Goal: Information Seeking & Learning: Learn about a topic

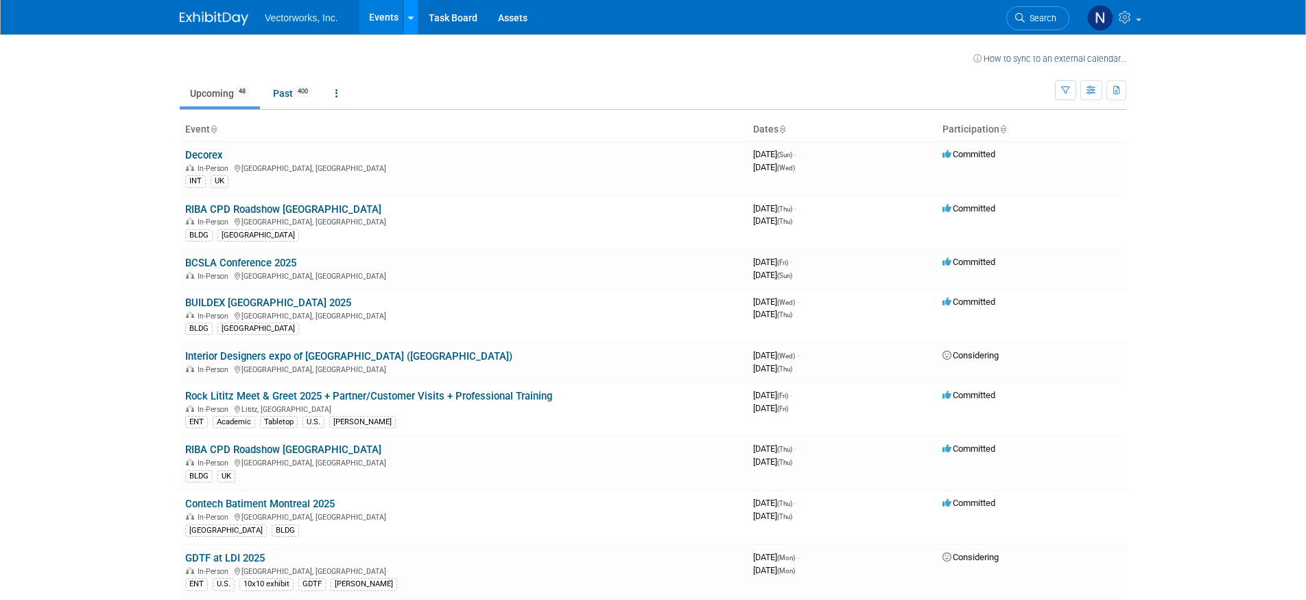
click at [414, 21] on link at bounding box center [410, 17] width 14 height 34
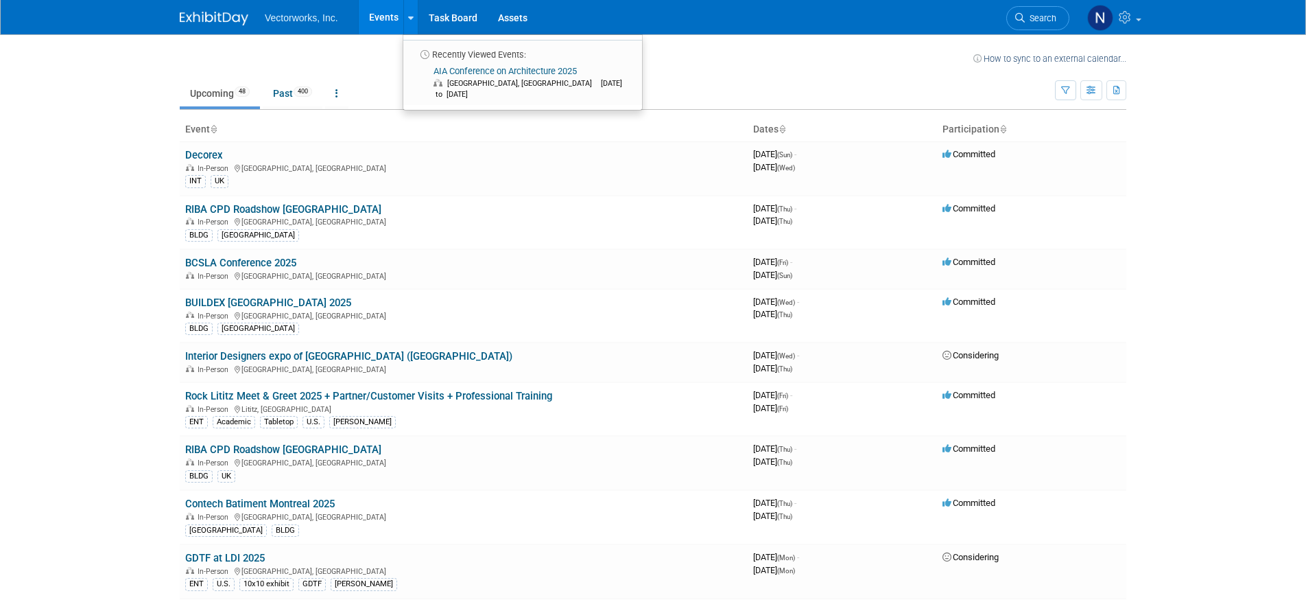
click at [233, 21] on img at bounding box center [214, 19] width 69 height 14
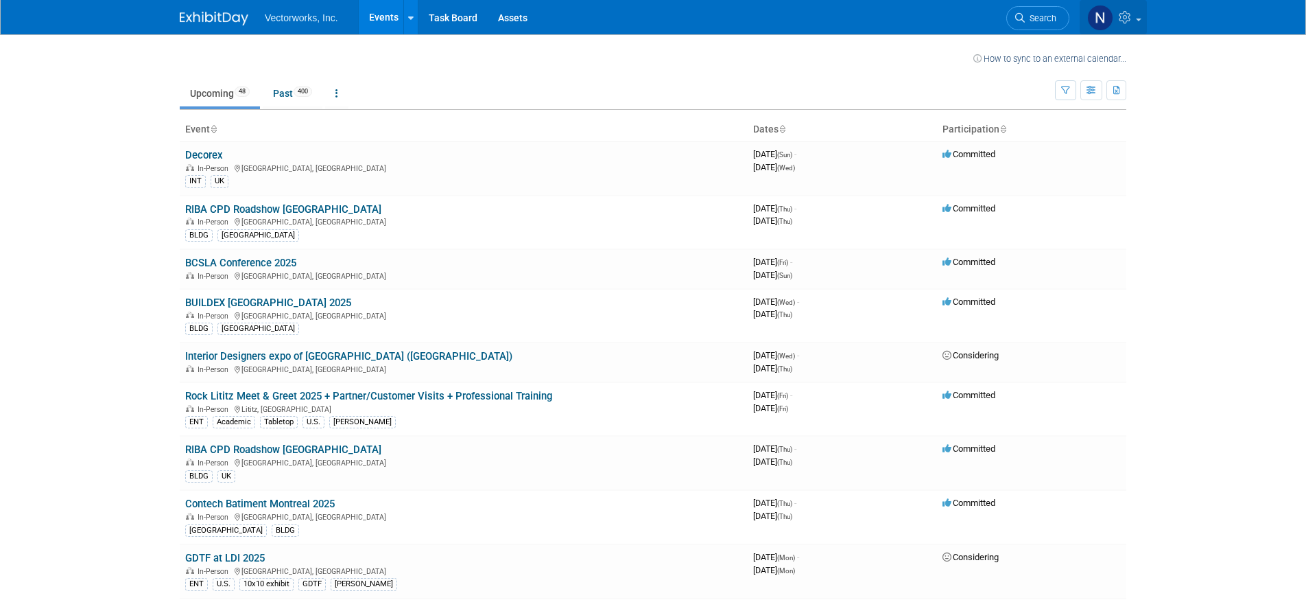
click at [1107, 21] on img at bounding box center [1101, 18] width 26 height 26
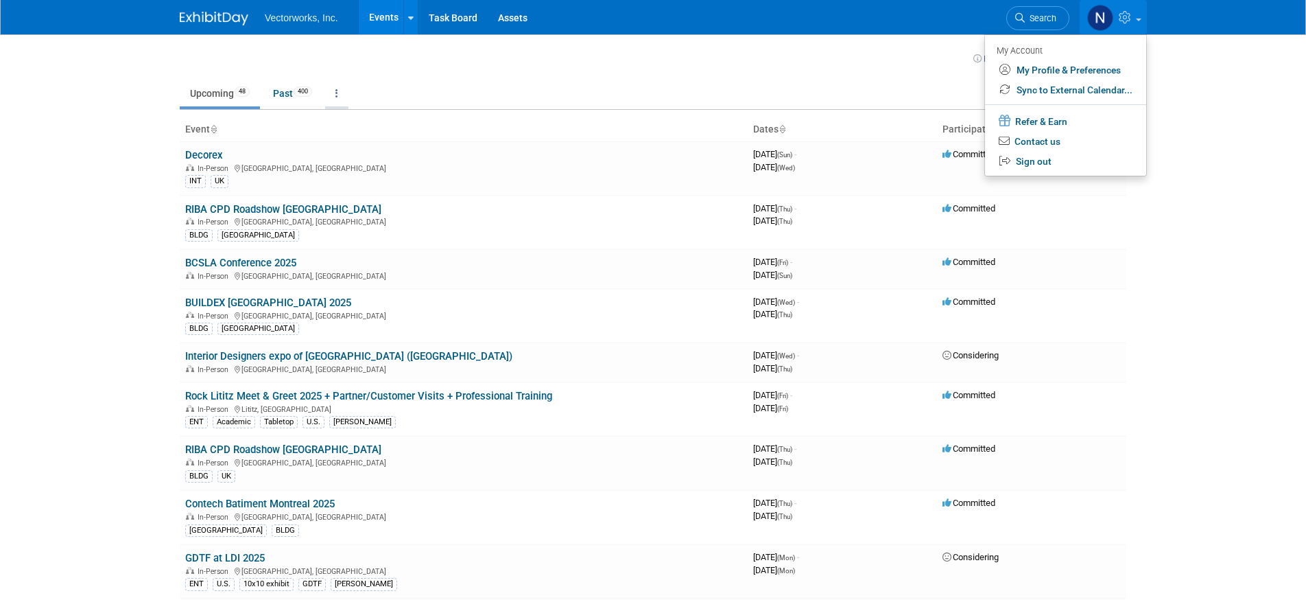
click at [344, 92] on link at bounding box center [336, 93] width 23 height 26
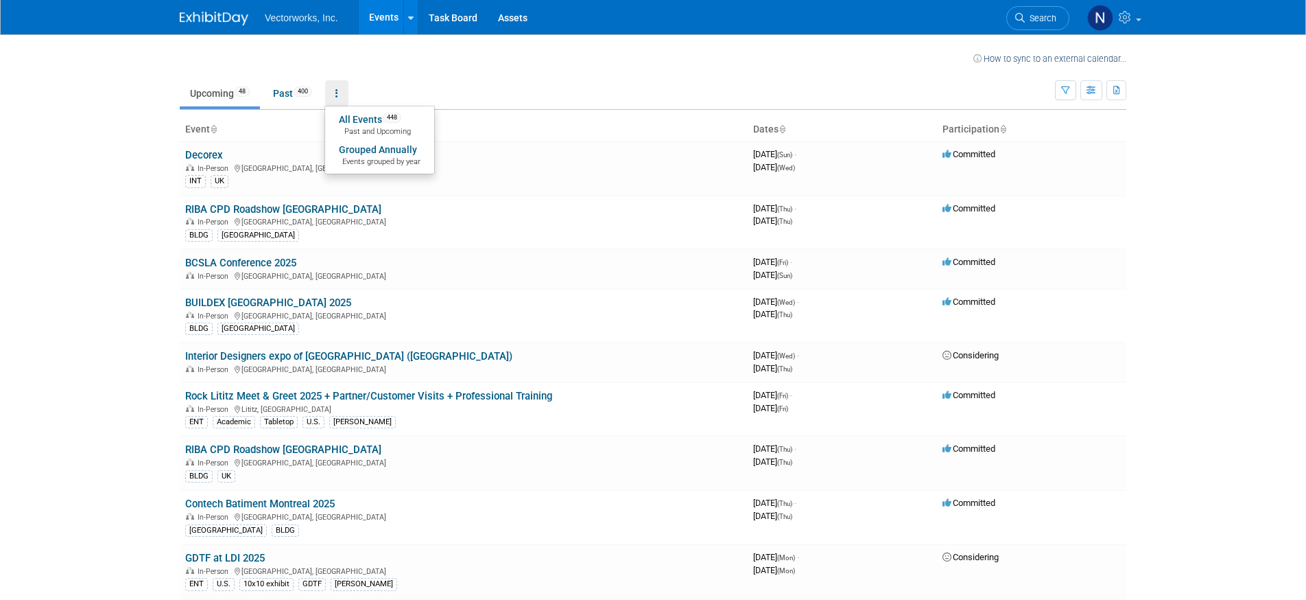
click at [395, 71] on td "Upcoming 48 Past 400 All Events 448 Past and Upcoming Grouped Annually Events g…" at bounding box center [618, 87] width 876 height 45
click at [337, 96] on link at bounding box center [336, 93] width 23 height 26
click at [347, 118] on link "All Events 448 Past and Upcoming" at bounding box center [379, 125] width 109 height 30
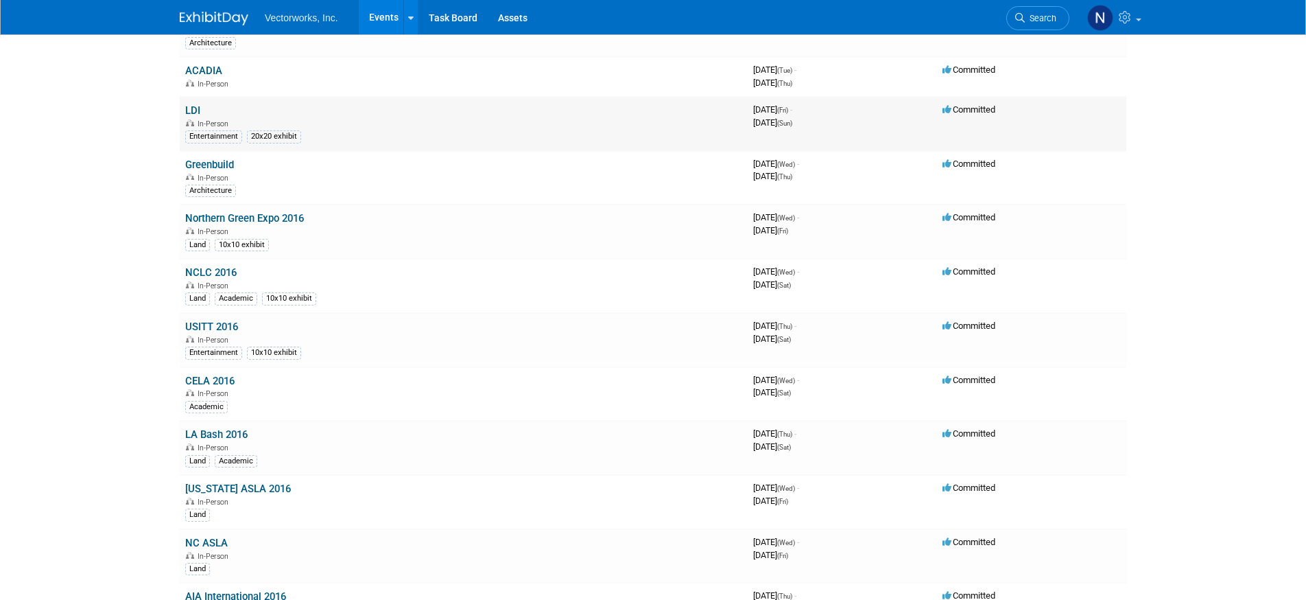
scroll to position [354, 0]
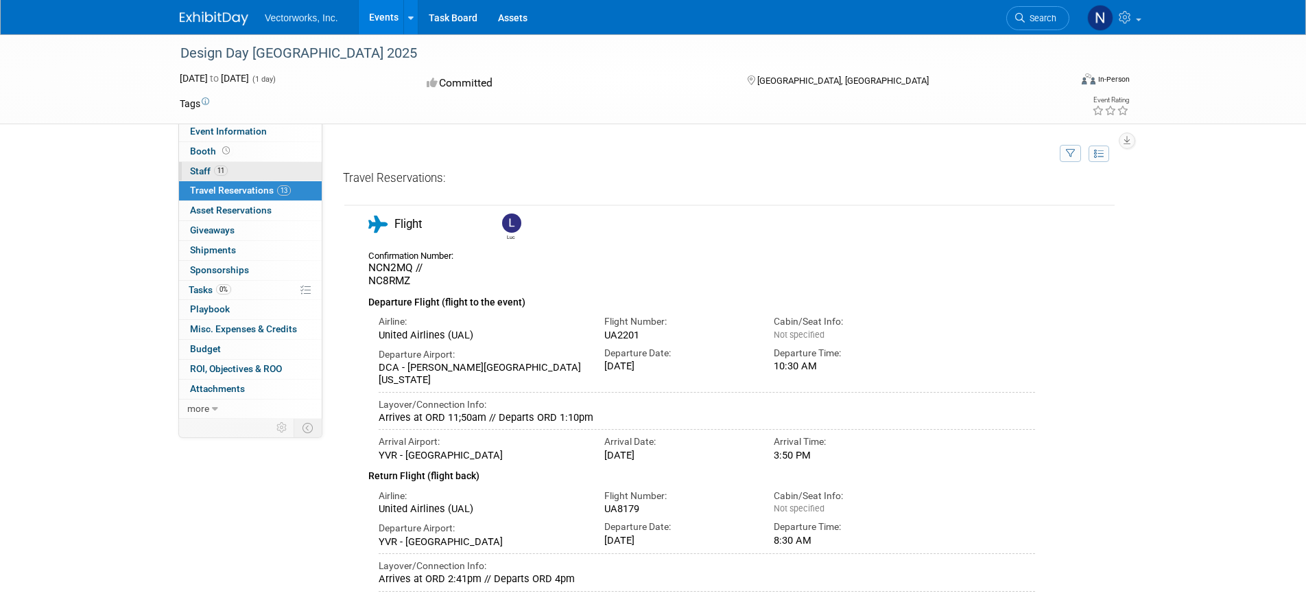
click at [252, 171] on link "11 Staff 11" at bounding box center [250, 171] width 143 height 19
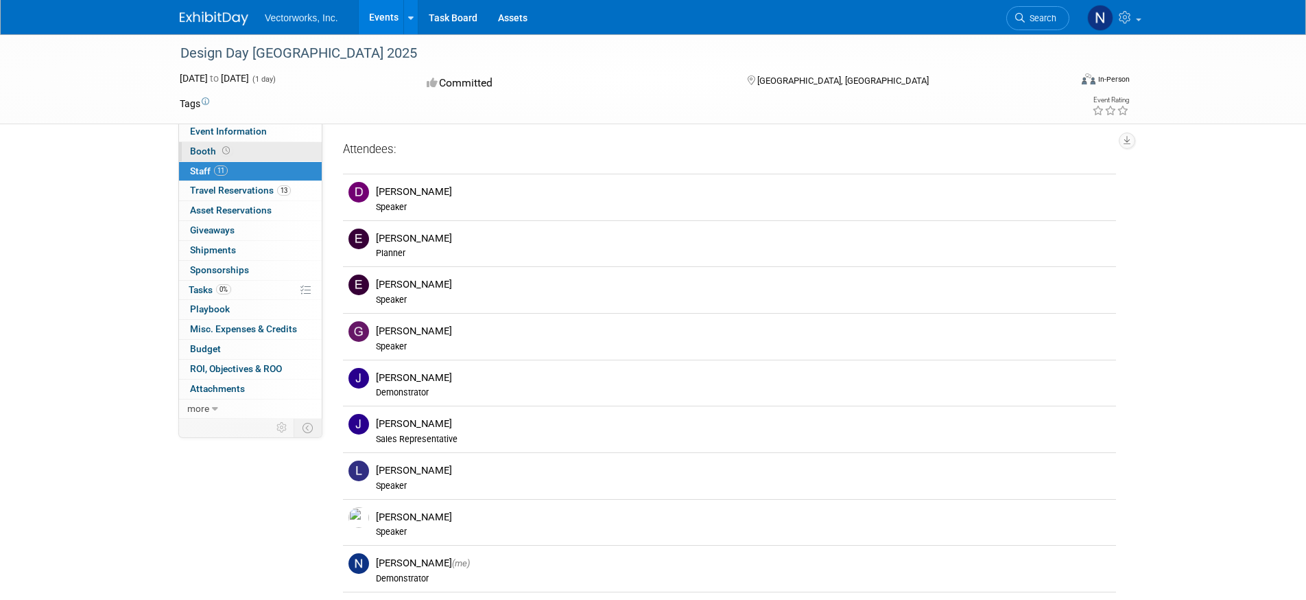
click at [253, 152] on link "Booth" at bounding box center [250, 151] width 143 height 19
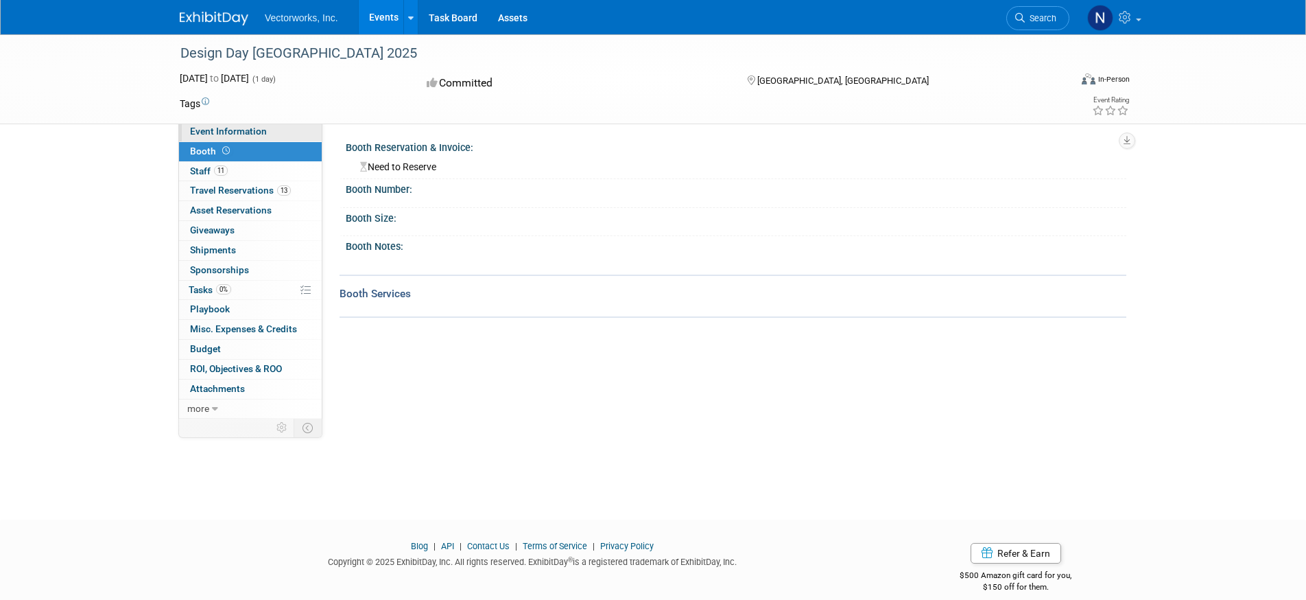
click at [258, 130] on span "Event Information" at bounding box center [228, 131] width 77 height 11
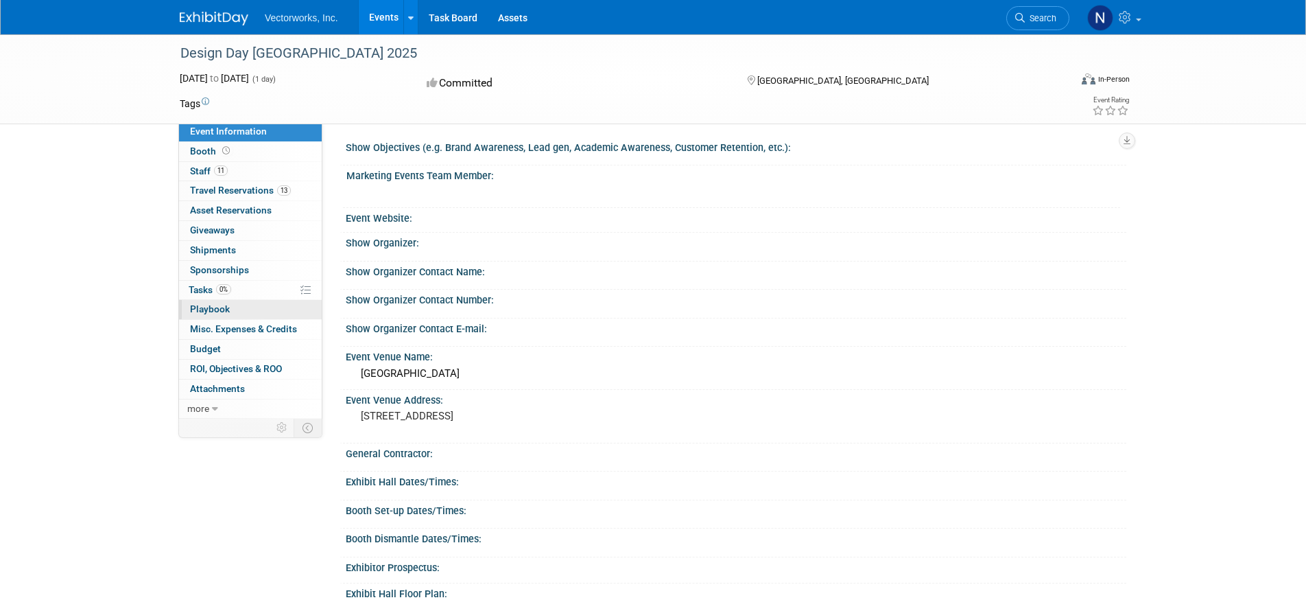
click at [266, 303] on link "0 Playbook 0" at bounding box center [250, 309] width 143 height 19
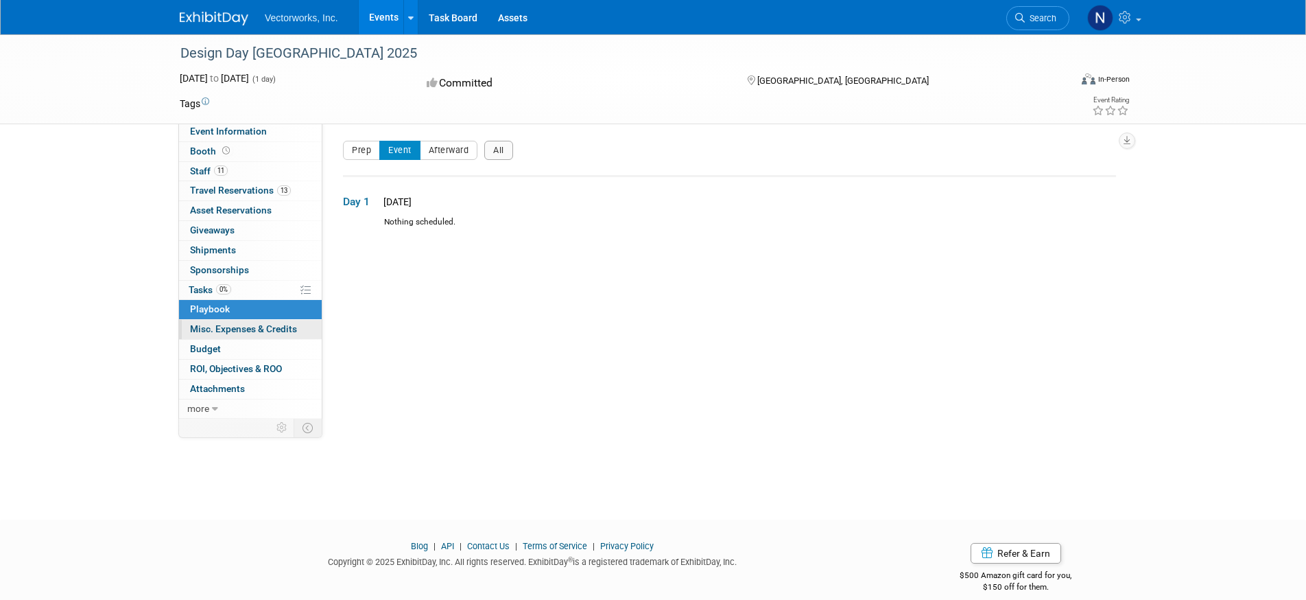
click at [267, 323] on span "Misc. Expenses & Credits 0" at bounding box center [243, 328] width 107 height 11
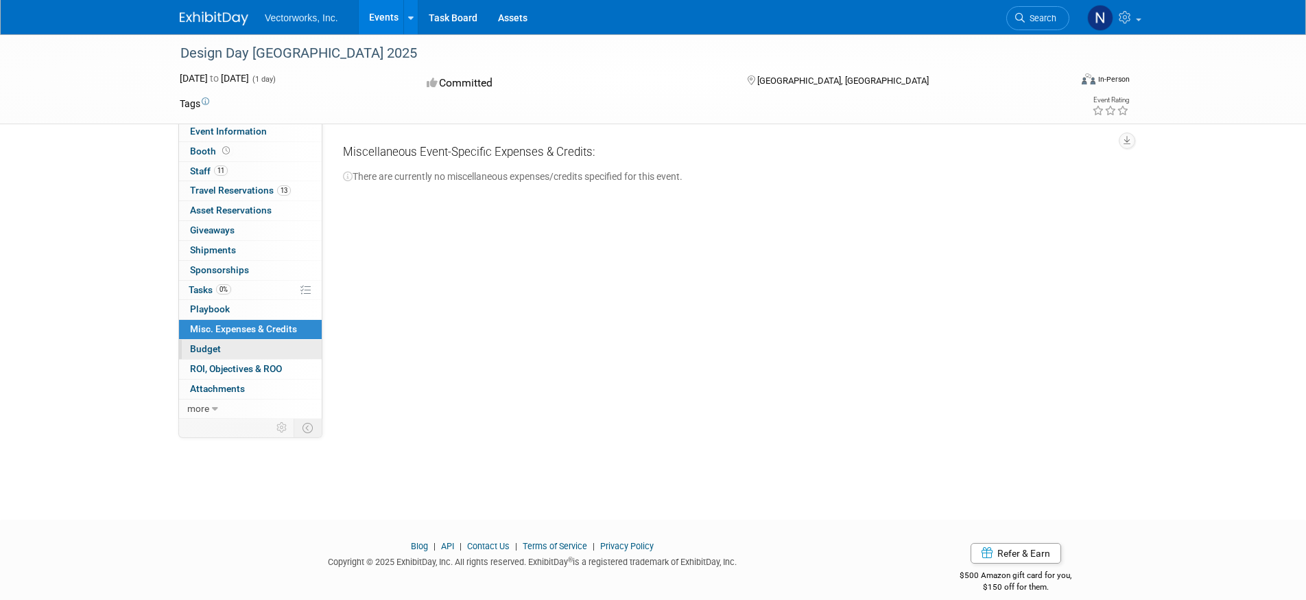
click at [261, 340] on link "Budget" at bounding box center [250, 349] width 143 height 19
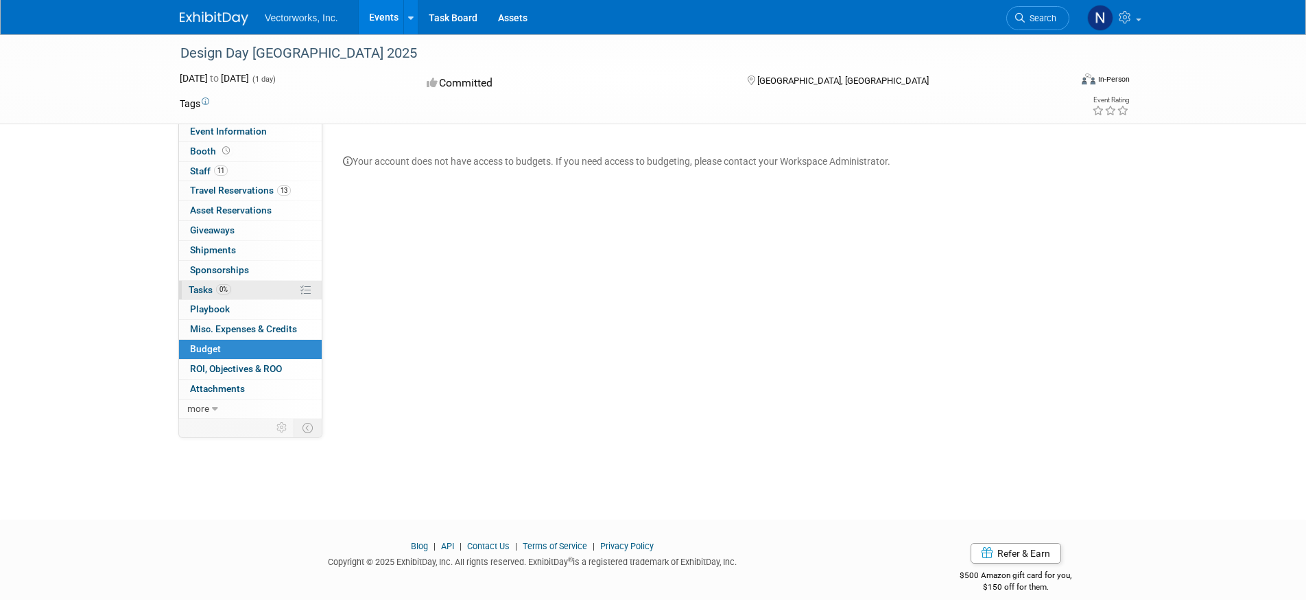
click at [257, 285] on link "0% Tasks 0%" at bounding box center [250, 290] width 143 height 19
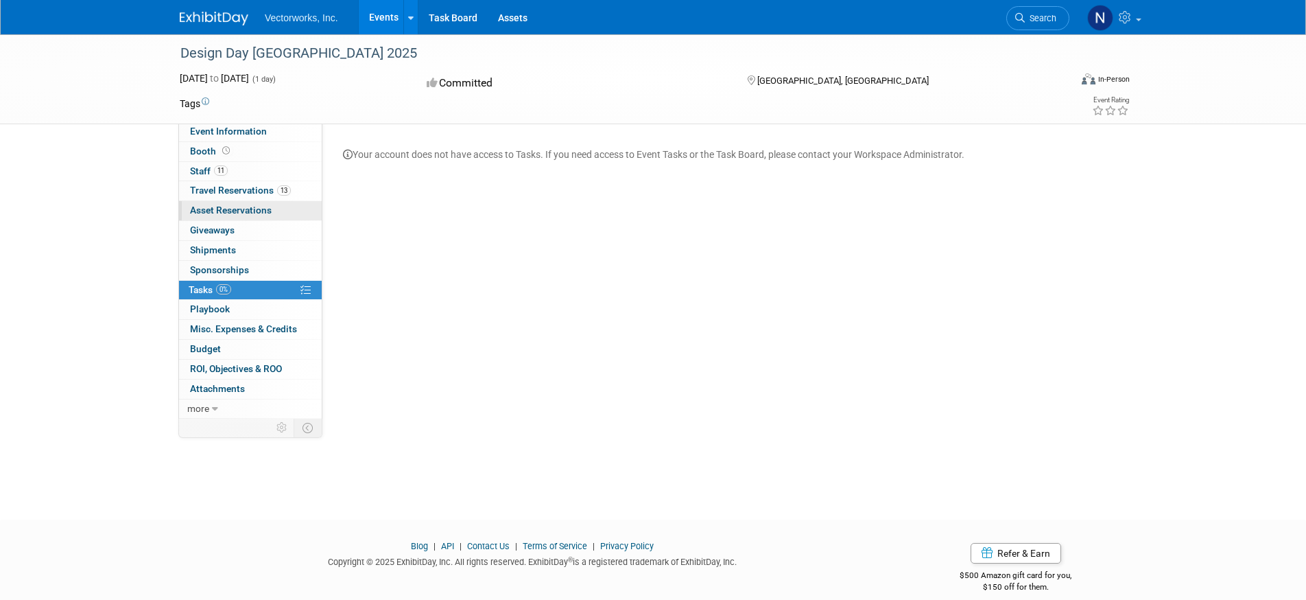
click at [256, 210] on span "Asset Reservations 0" at bounding box center [231, 209] width 82 height 11
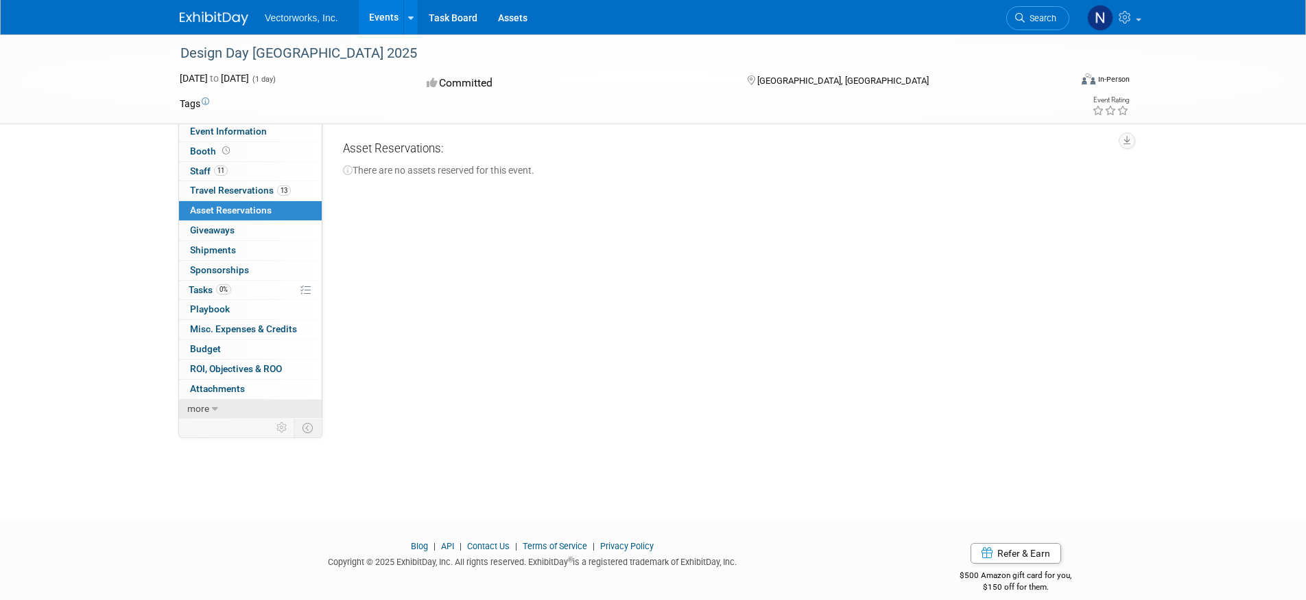
click at [203, 403] on span "more" at bounding box center [198, 408] width 22 height 11
click at [234, 422] on span "Event Binder (.pdf export)" at bounding box center [245, 427] width 110 height 11
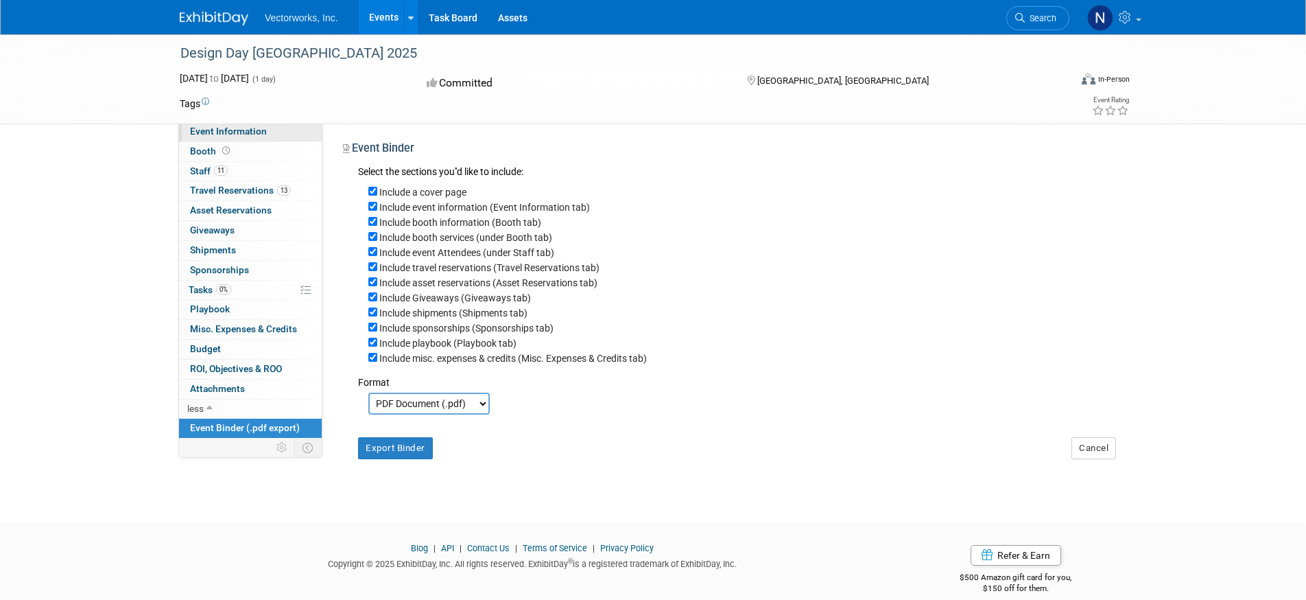
click at [233, 134] on span "Event Information" at bounding box center [228, 131] width 77 height 11
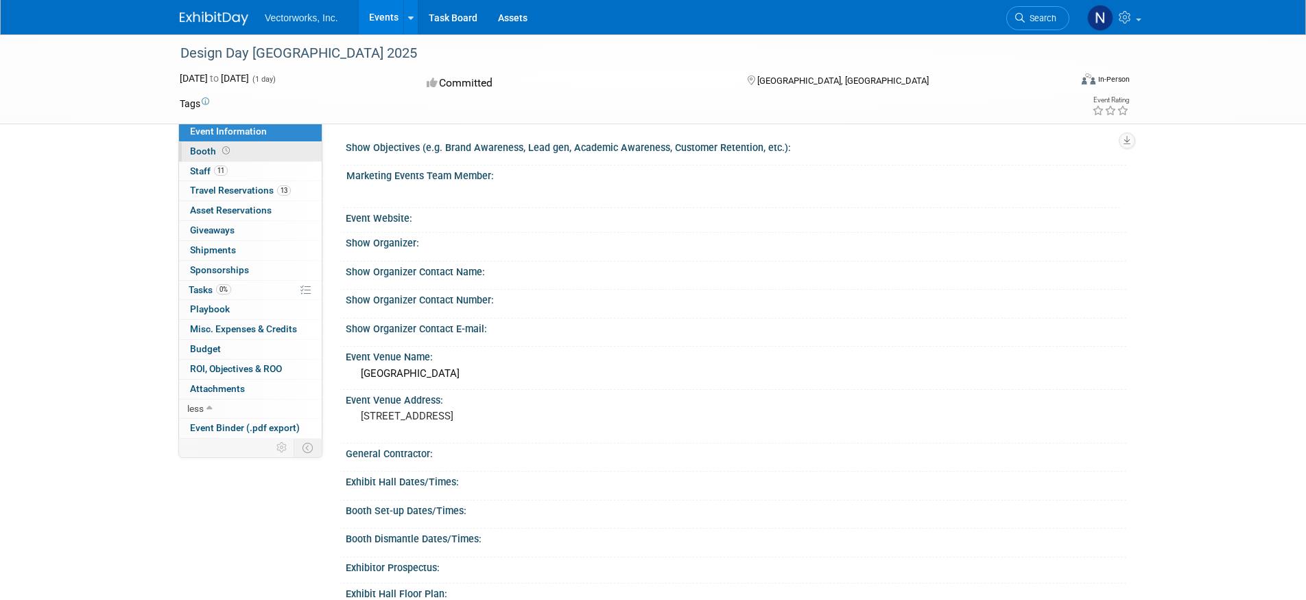
click at [258, 150] on link "Booth" at bounding box center [250, 151] width 143 height 19
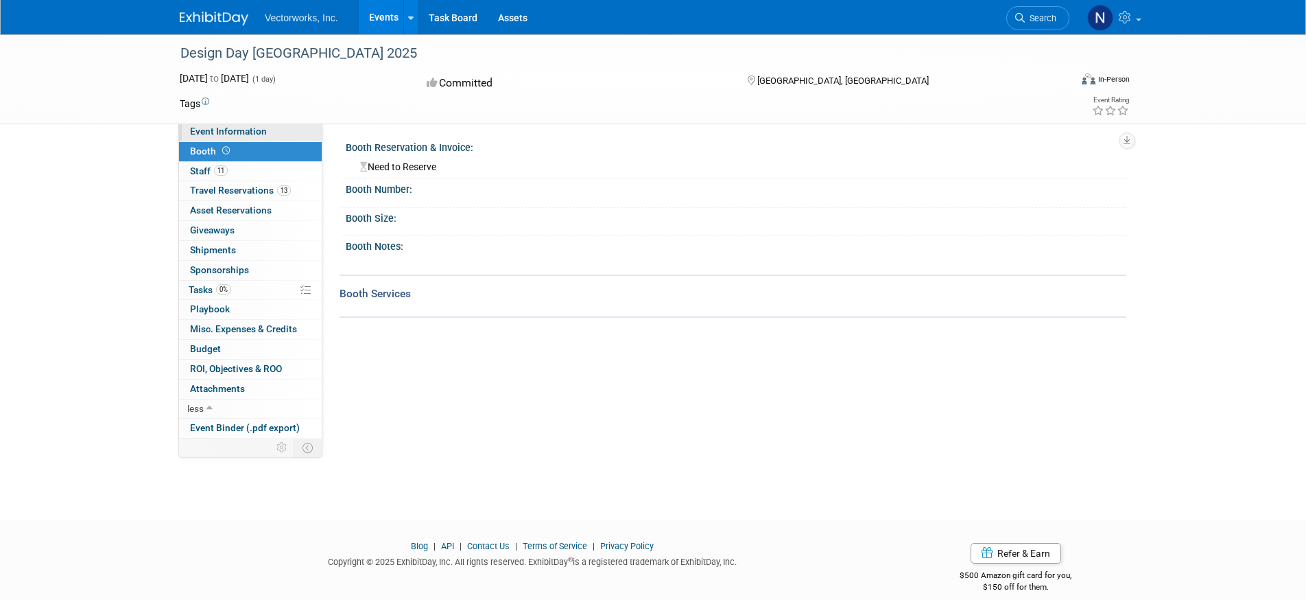
click at [270, 126] on link "Event Information" at bounding box center [250, 131] width 143 height 19
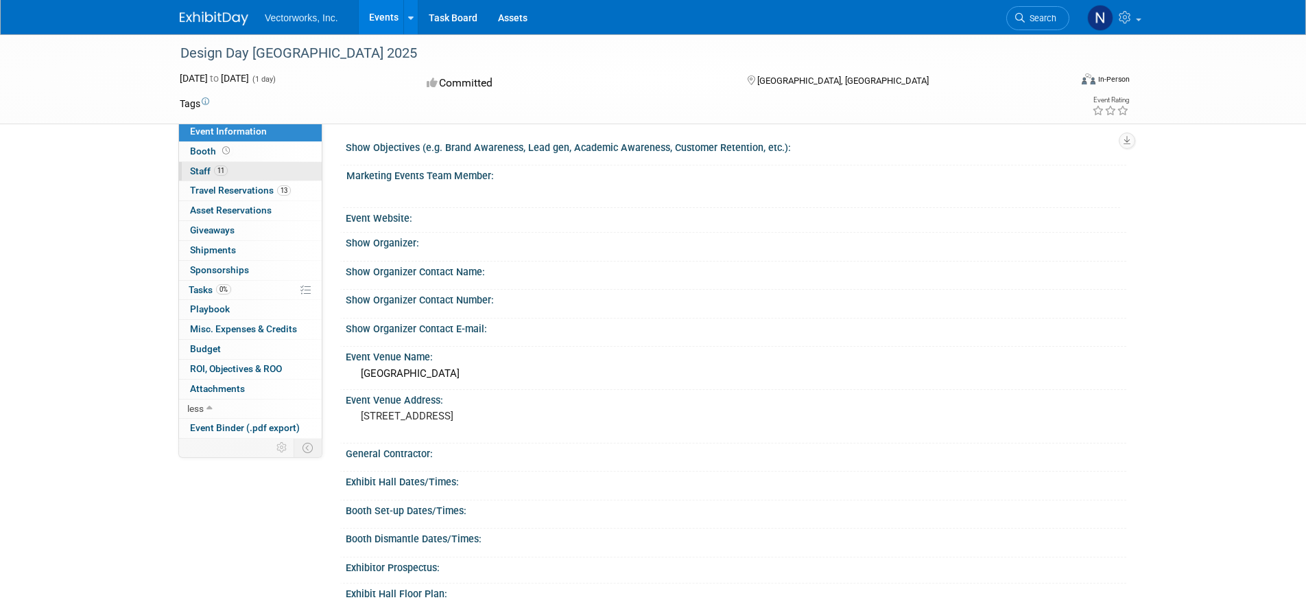
click at [255, 165] on link "11 Staff 11" at bounding box center [250, 171] width 143 height 19
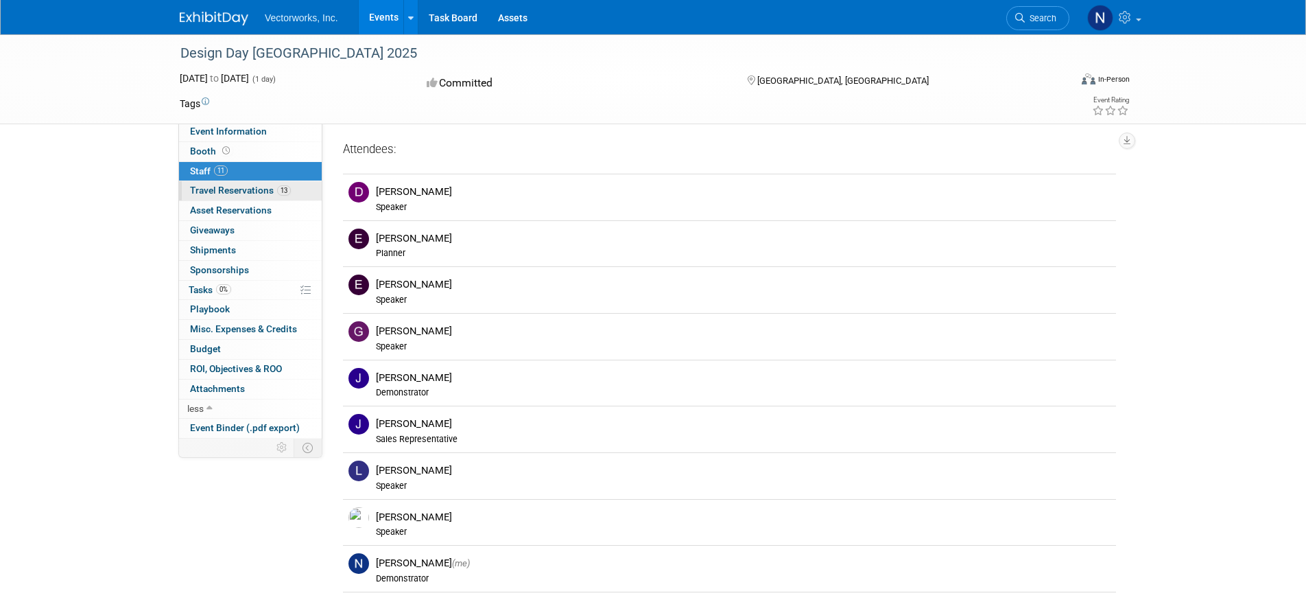
click at [272, 187] on span "Travel Reservations 13" at bounding box center [240, 190] width 101 height 11
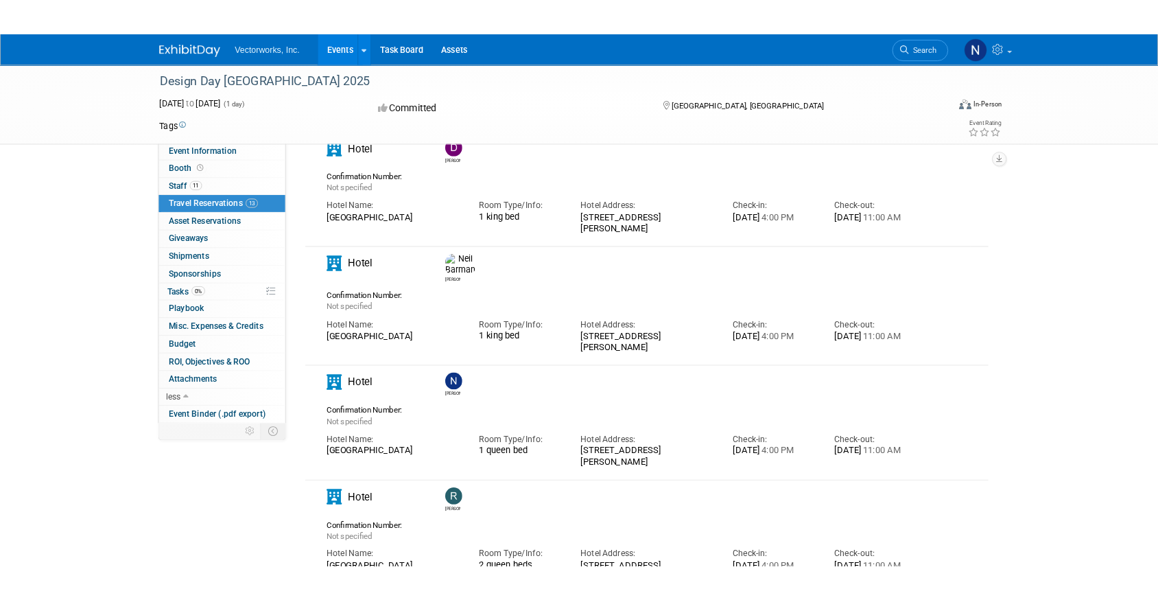
scroll to position [2035, 0]
